Goal: Task Accomplishment & Management: Manage account settings

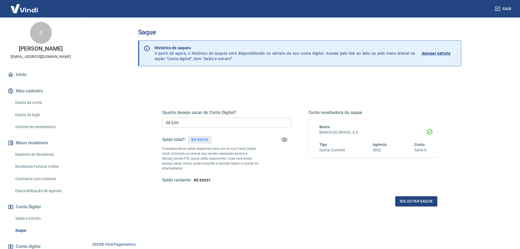
click at [261, 139] on div "Saldo total*: R$ 920,91" at bounding box center [226, 139] width 129 height 13
click at [219, 127] on input "R$ 0,00" at bounding box center [226, 122] width 129 height 10
type input "R$ 920,91"
click at [407, 198] on button "Solicitar saque" at bounding box center [416, 201] width 42 height 10
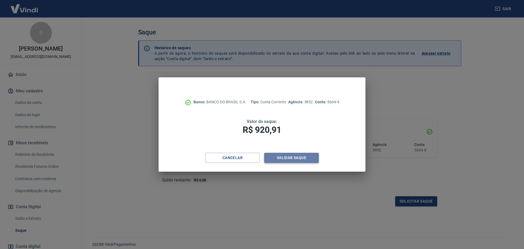
click at [284, 158] on button "Validar saque" at bounding box center [291, 158] width 55 height 10
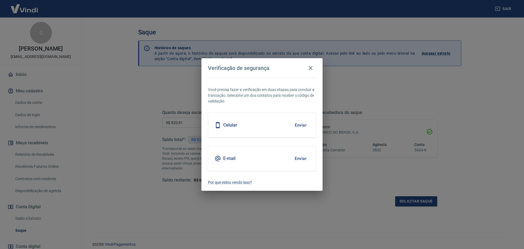
click at [294, 158] on button "Enviar" at bounding box center [301, 158] width 18 height 11
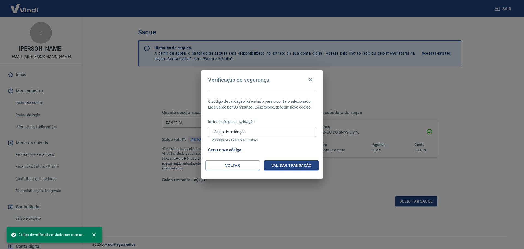
click at [262, 130] on input "Código de validação" at bounding box center [262, 132] width 108 height 10
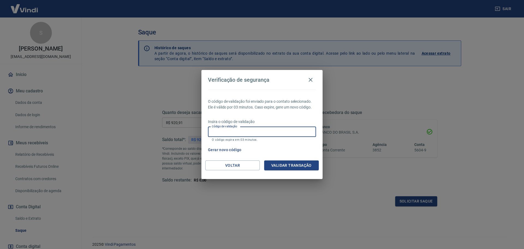
click at [242, 129] on input "Código de validação" at bounding box center [262, 132] width 108 height 10
paste input "167335"
type input "167335"
click at [287, 165] on button "Validar transação" at bounding box center [291, 165] width 55 height 10
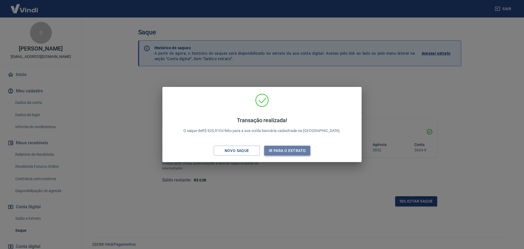
click at [286, 152] on button "Ir para o extrato" at bounding box center [287, 150] width 46 height 10
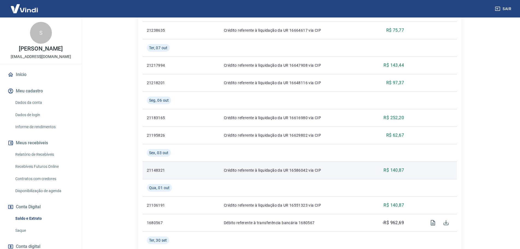
scroll to position [187, 0]
